Goal: Transaction & Acquisition: Purchase product/service

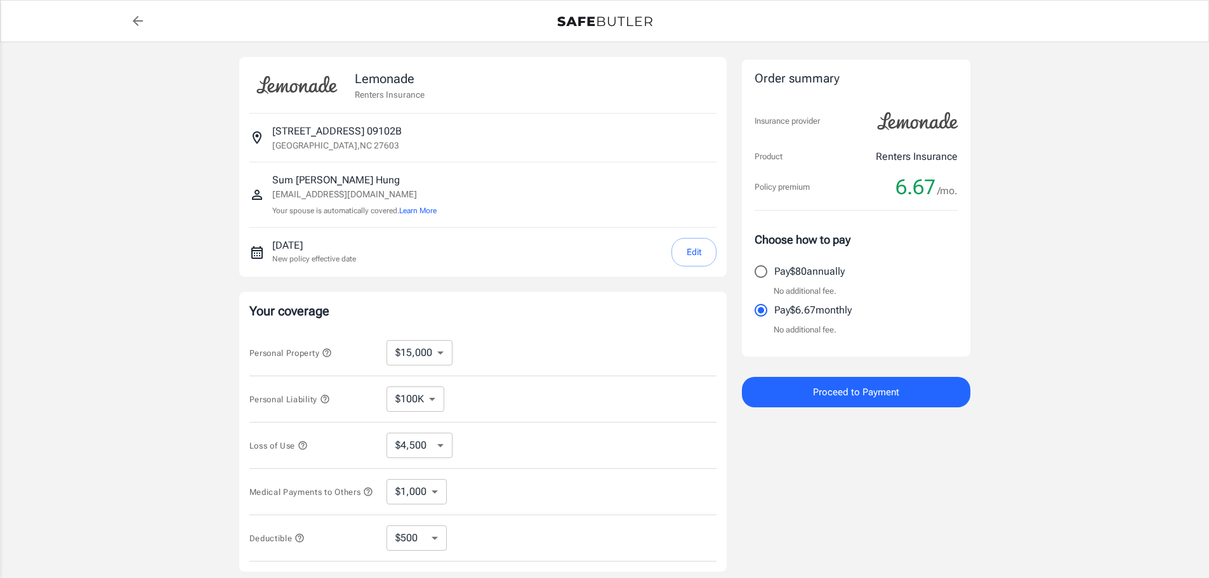
select select "15000"
select select "500"
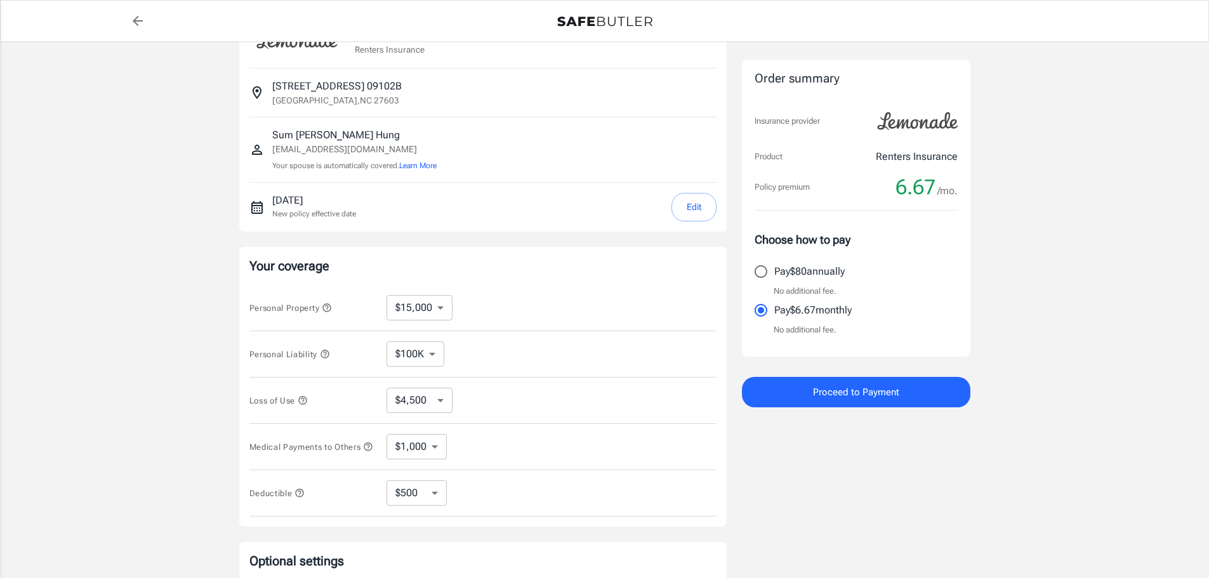
scroll to position [127, 0]
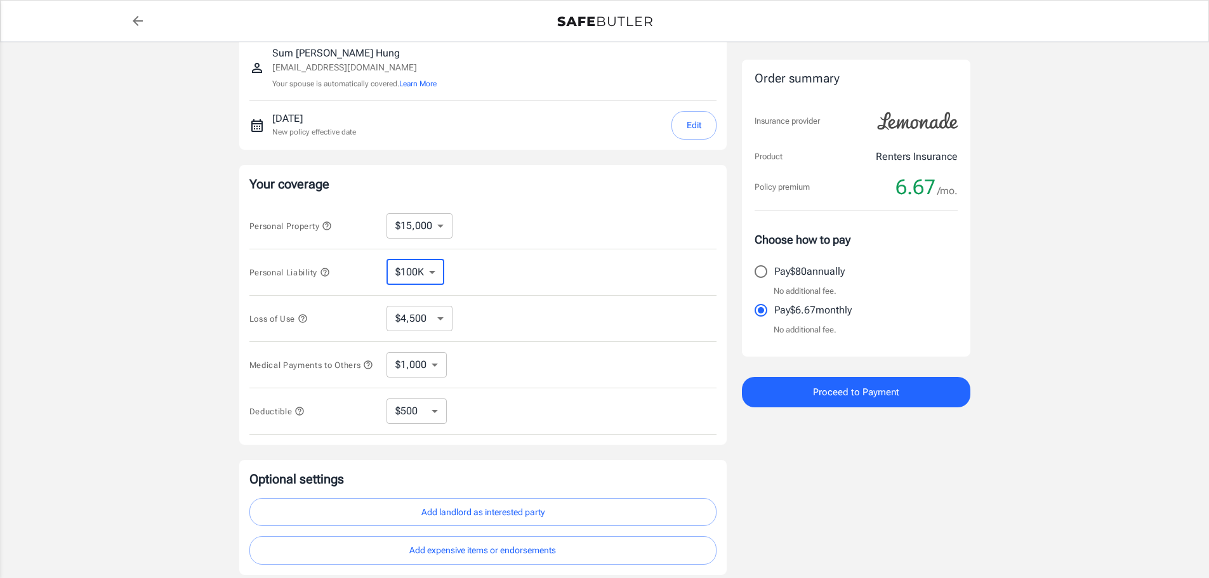
click at [433, 274] on select "$100K $300K $500K" at bounding box center [416, 272] width 58 height 25
select select "300000"
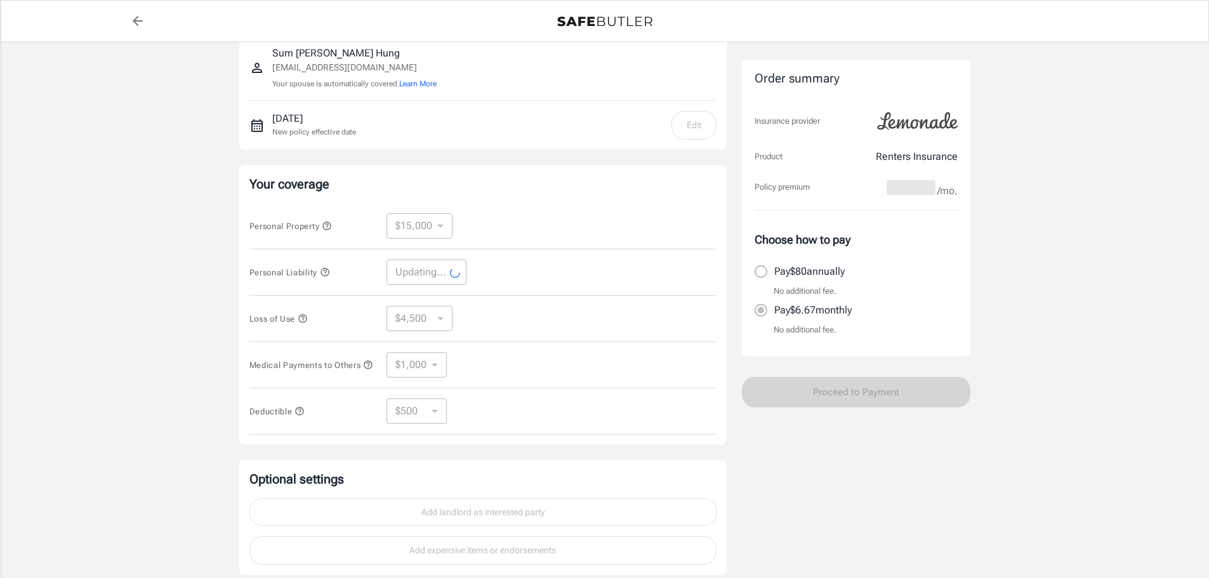
select select "300000"
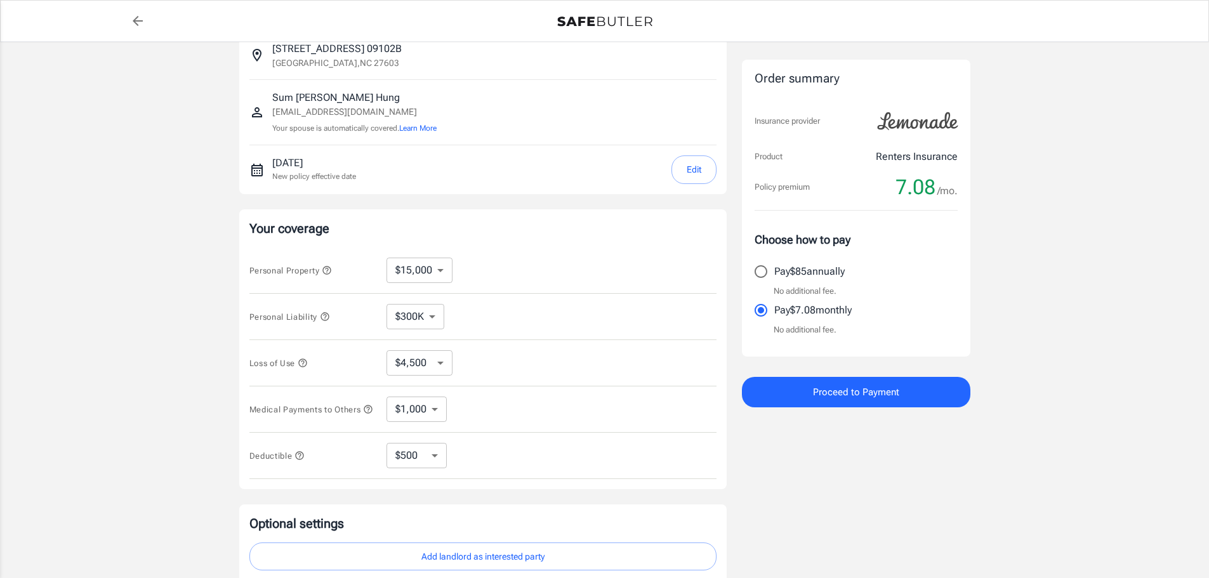
scroll to position [190, 0]
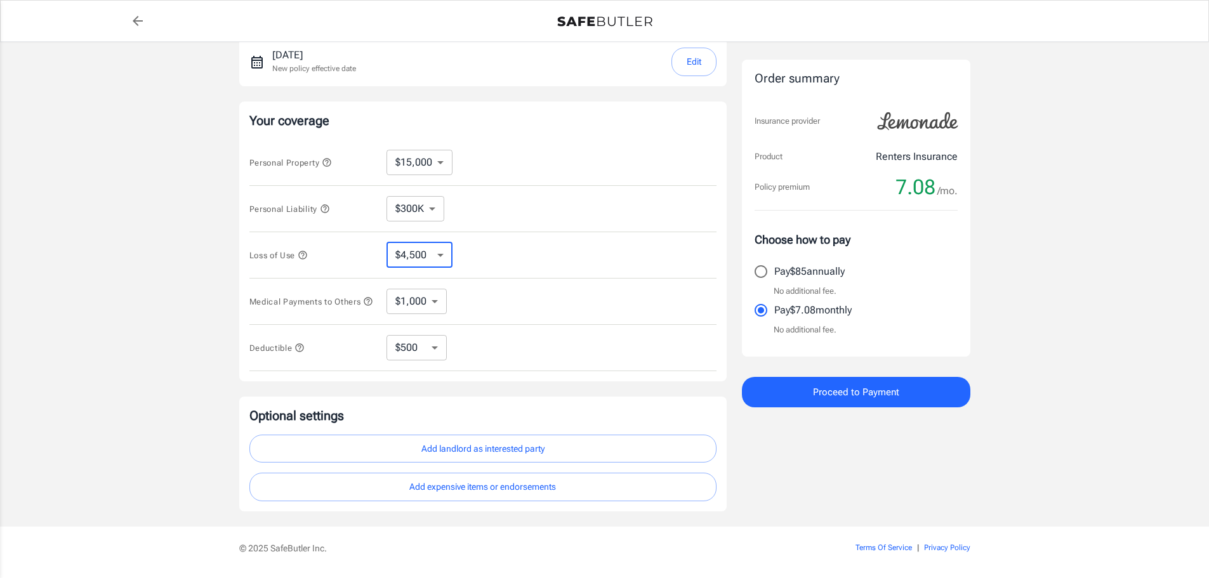
click at [437, 260] on select "$4,500 $7,500 $13,500 $22,500 $34,500 $55,500 $85,500 $130K $200K" at bounding box center [420, 254] width 66 height 25
click at [533, 260] on div "Loss of Use $4,500 $7,500 $13,500 $22,500 $34,500 $55,500 $85,500 $130K $200K ​" at bounding box center [482, 255] width 467 height 46
click at [303, 252] on icon "button" at bounding box center [302, 255] width 8 height 8
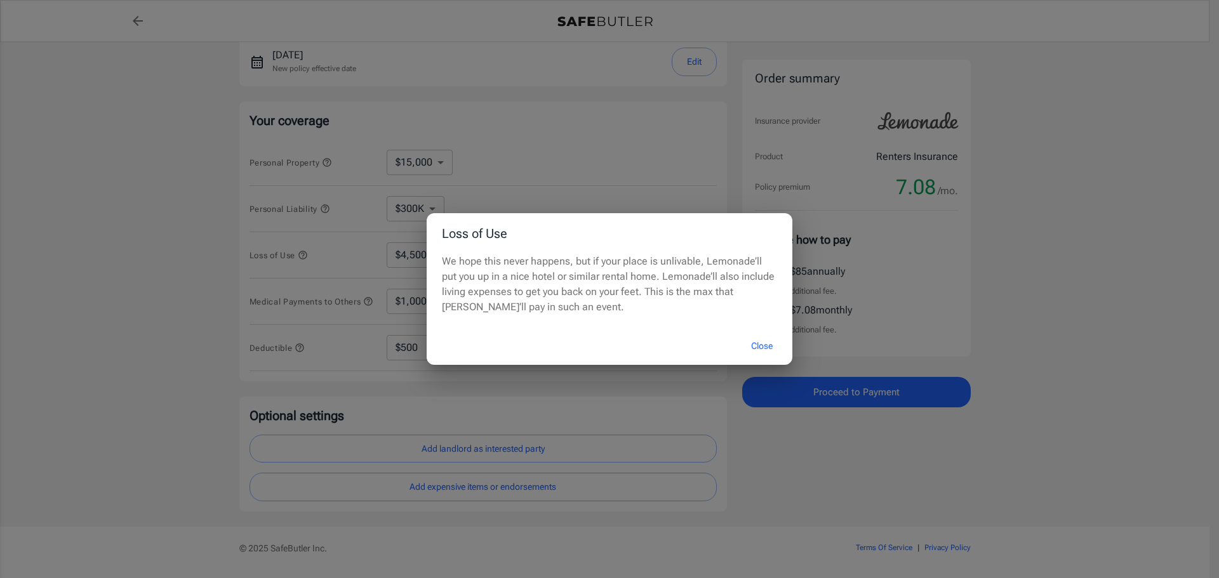
click at [764, 343] on button "Close" at bounding box center [761, 346] width 51 height 27
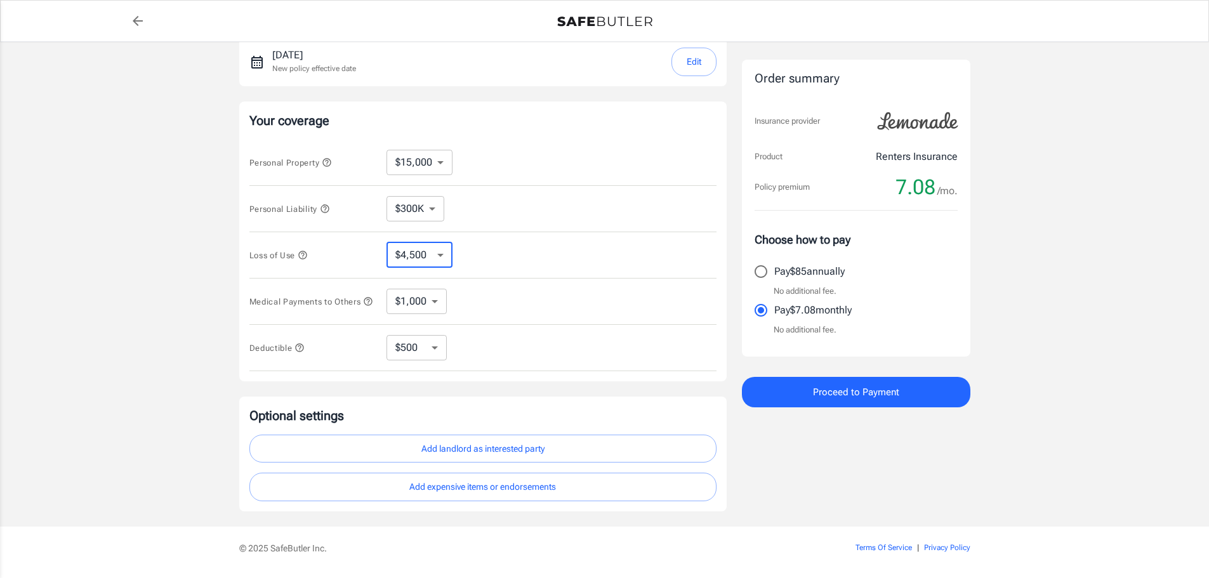
click at [441, 255] on select "$4,500 $7,500 $13,500 $22,500 $34,500 $55,500 $85,500 $130K $200K" at bounding box center [420, 254] width 66 height 25
click at [524, 258] on div "Loss of Use $4,500 $7,500 $13,500 $22,500 $34,500 $55,500 $85,500 $130K $200K ​" at bounding box center [482, 255] width 467 height 46
drag, startPoint x: 439, startPoint y: 253, endPoint x: 448, endPoint y: 253, distance: 8.9
click at [439, 253] on select "$4,500 $7,500 $13,500 $22,500 $34,500 $55,500 $85,500 $130K $200K" at bounding box center [420, 254] width 66 height 25
click at [554, 256] on div "Loss of Use $4,500 $7,500 $13,500 $22,500 $34,500 $55,500 $85,500 $130K $200K ​" at bounding box center [482, 255] width 467 height 46
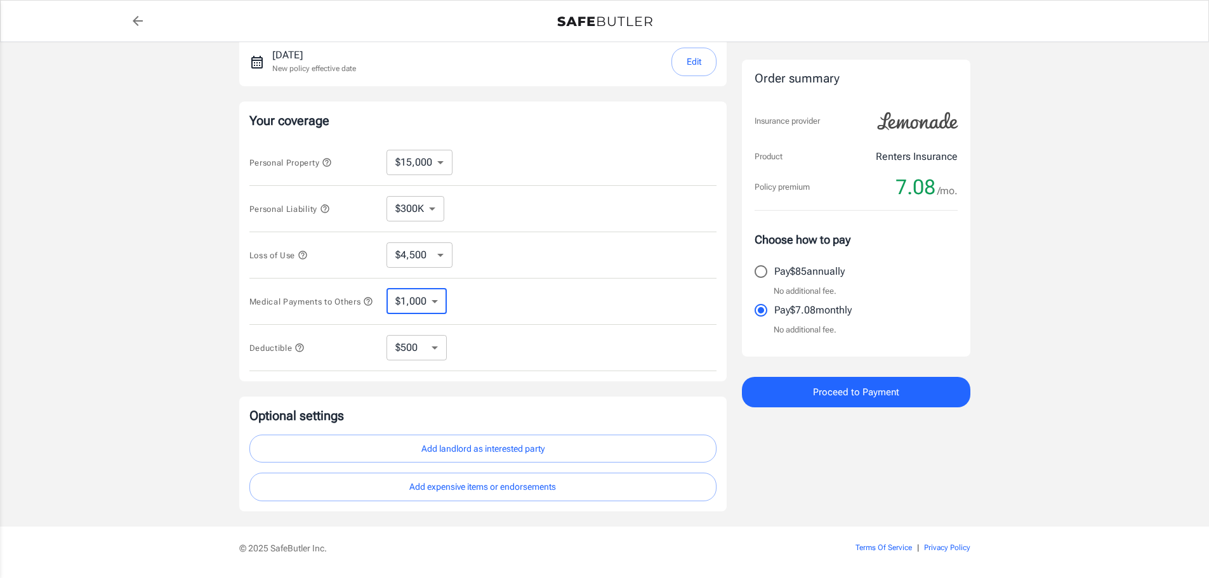
click at [439, 305] on select "$1,000 $3,000 $5,000" at bounding box center [417, 301] width 60 height 25
click at [501, 311] on div "Medical Payments to Others $1,000 $3,000 $5,000 ​" at bounding box center [482, 302] width 467 height 46
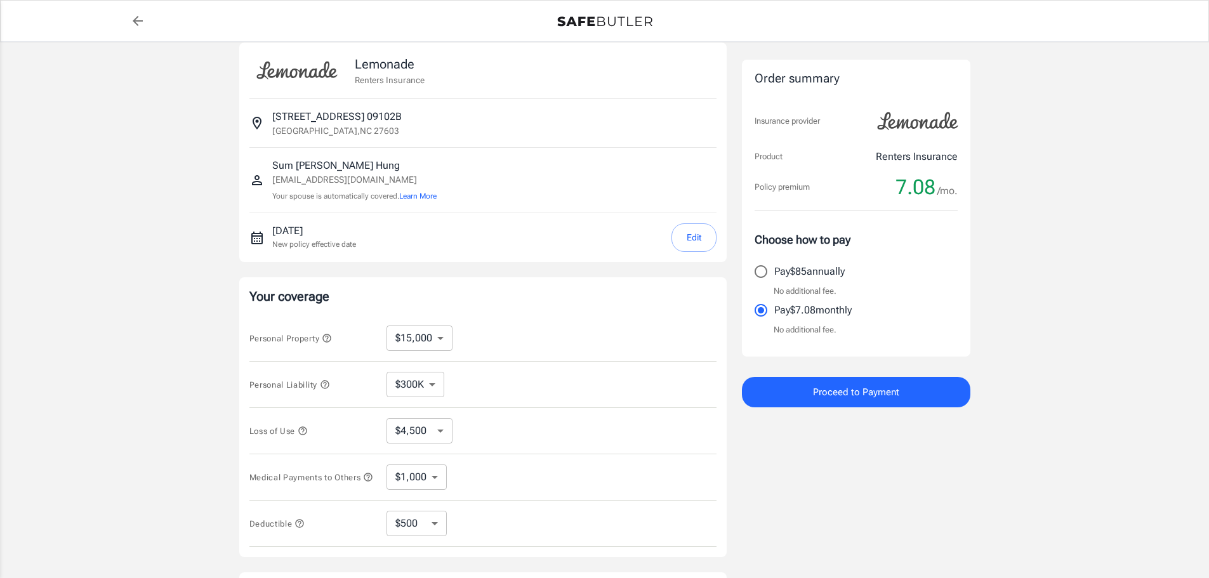
scroll to position [0, 0]
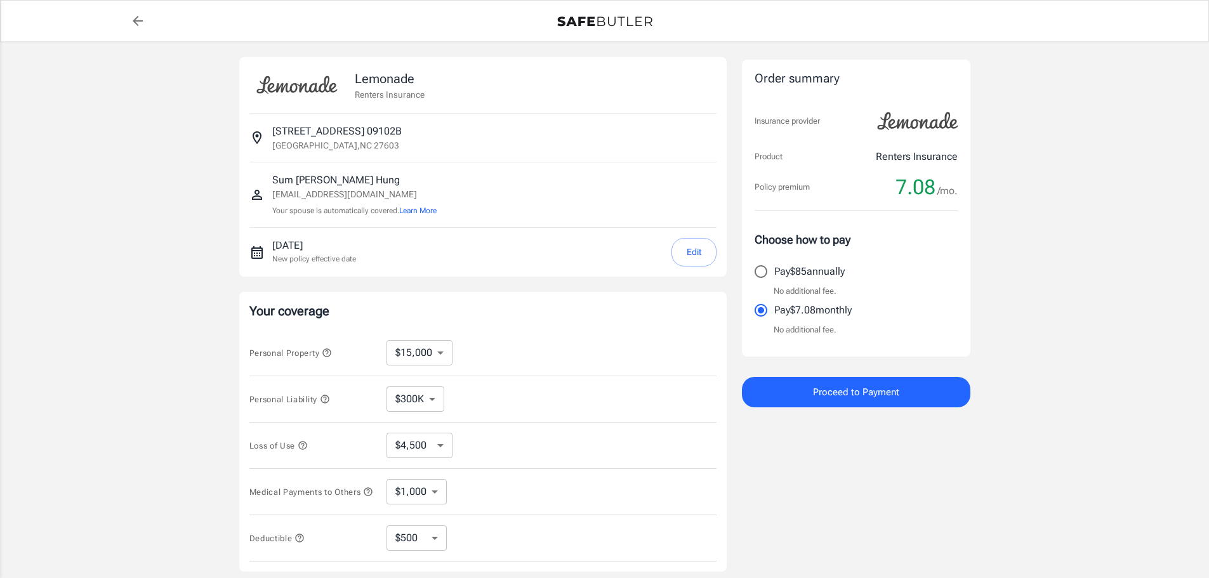
click at [761, 274] on input "Pay $85 annually" at bounding box center [761, 271] width 27 height 27
radio input "true"
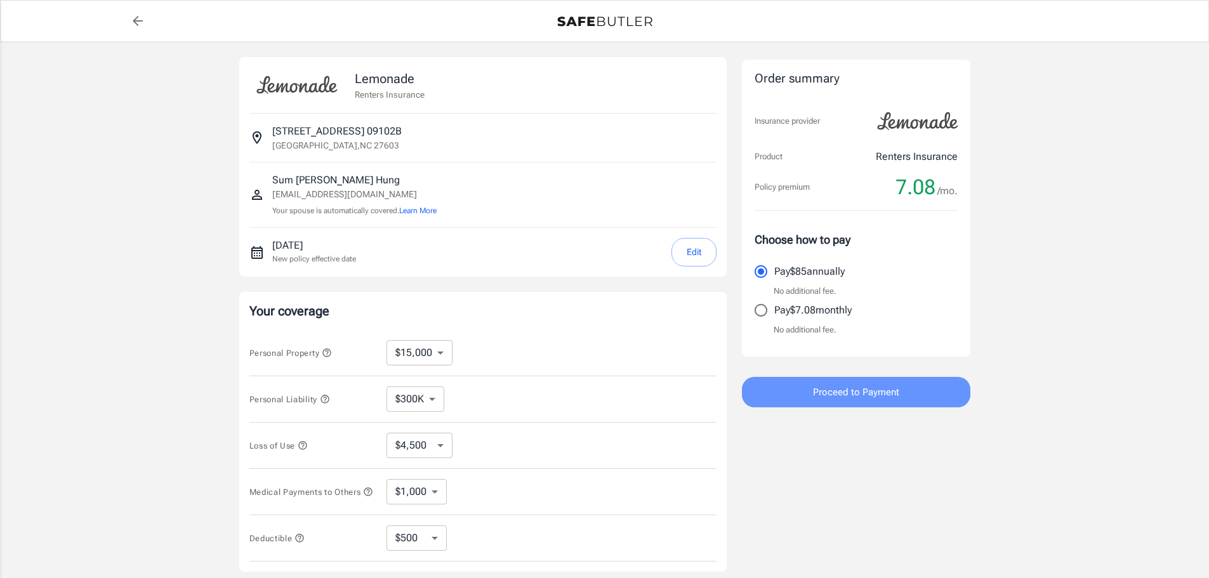
click at [847, 393] on span "Proceed to Payment" at bounding box center [856, 392] width 86 height 17
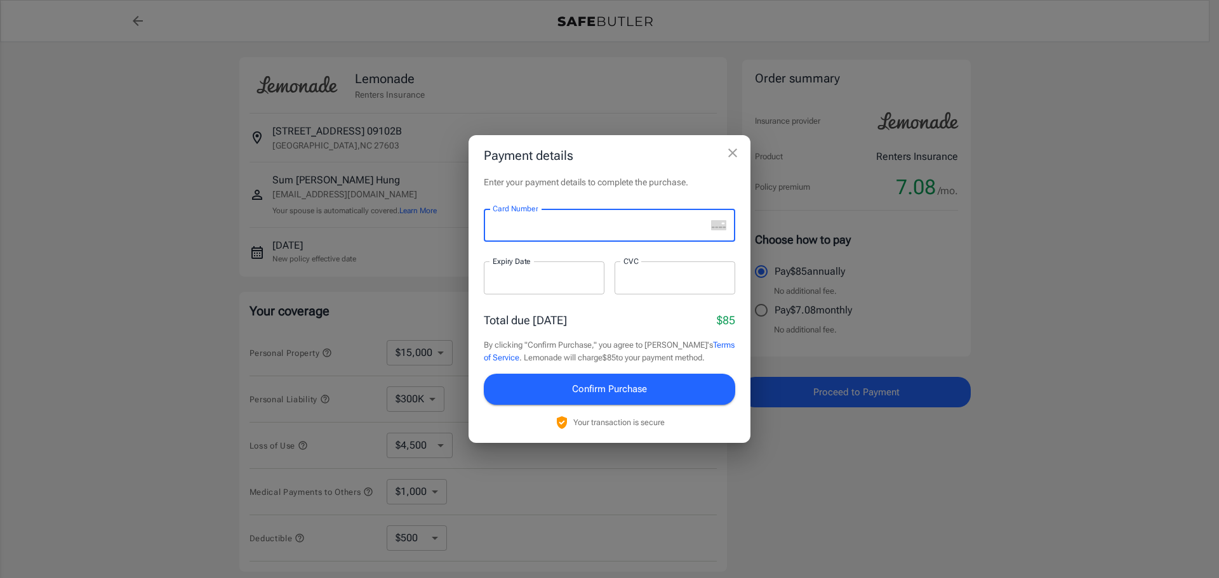
click at [491, 227] on div at bounding box center [595, 225] width 222 height 33
click at [509, 315] on p "Total due [DATE]" at bounding box center [525, 320] width 83 height 17
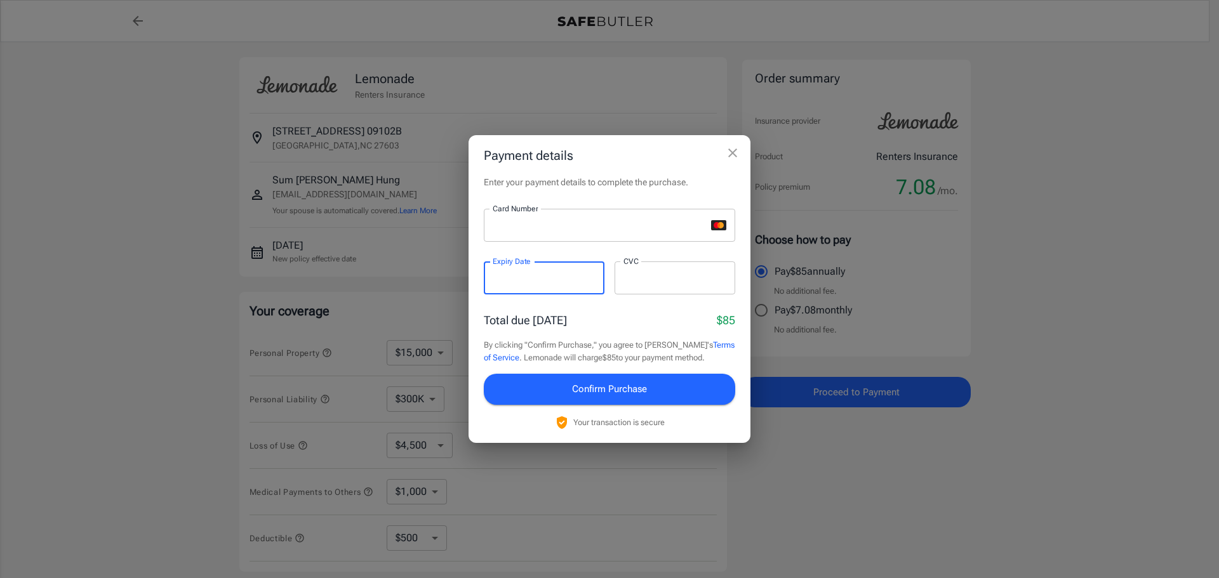
click at [730, 156] on icon "close" at bounding box center [732, 153] width 9 height 9
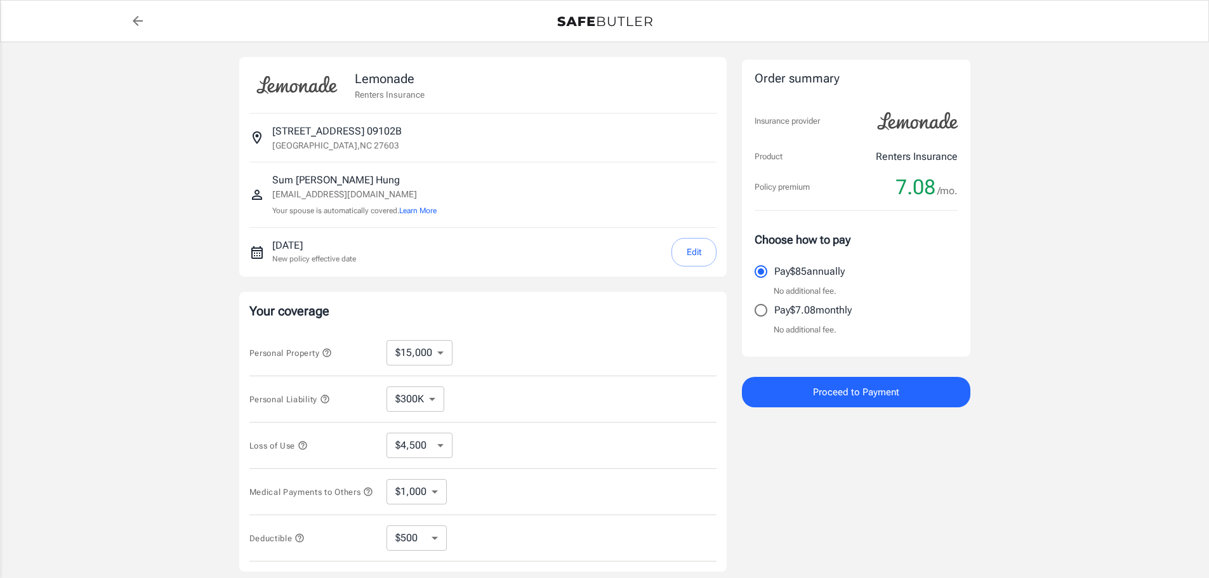
click at [835, 395] on span "Proceed to Payment" at bounding box center [856, 392] width 86 height 17
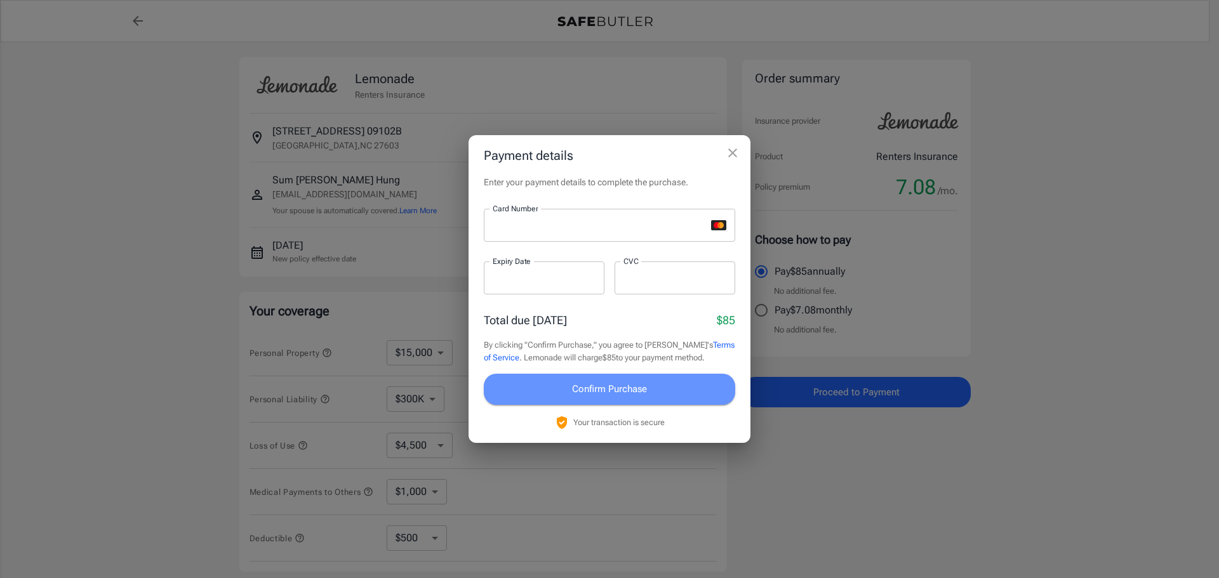
click at [620, 394] on span "Confirm Purchase" at bounding box center [609, 389] width 75 height 17
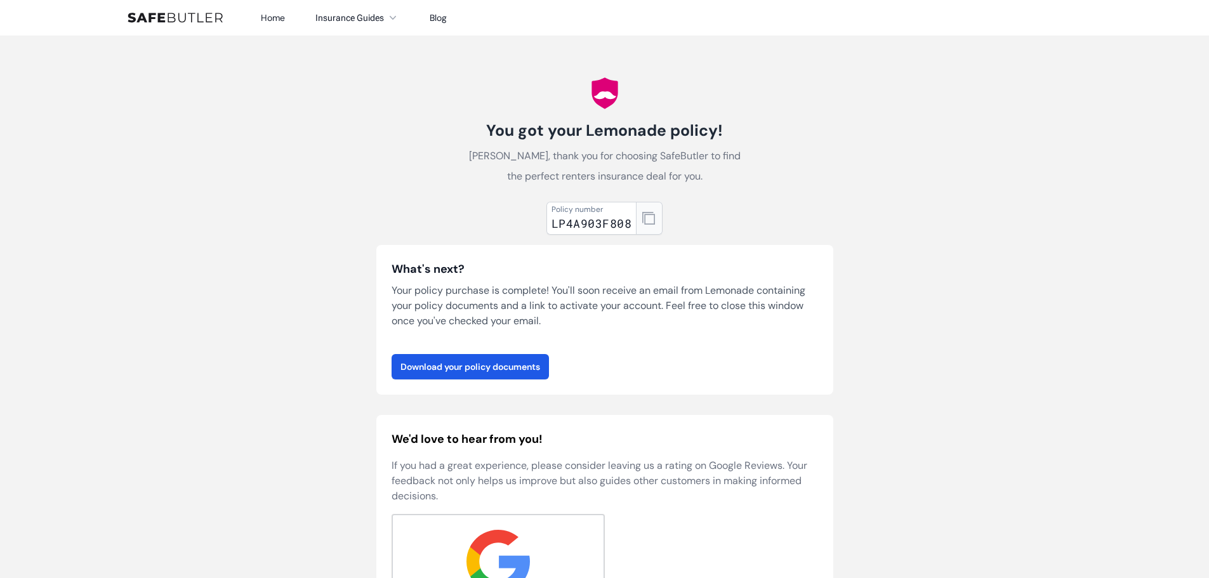
click at [649, 219] on icon "button" at bounding box center [648, 218] width 13 height 13
click at [498, 366] on link "Download your policy documents" at bounding box center [470, 366] width 157 height 25
